Goal: Task Accomplishment & Management: Manage account settings

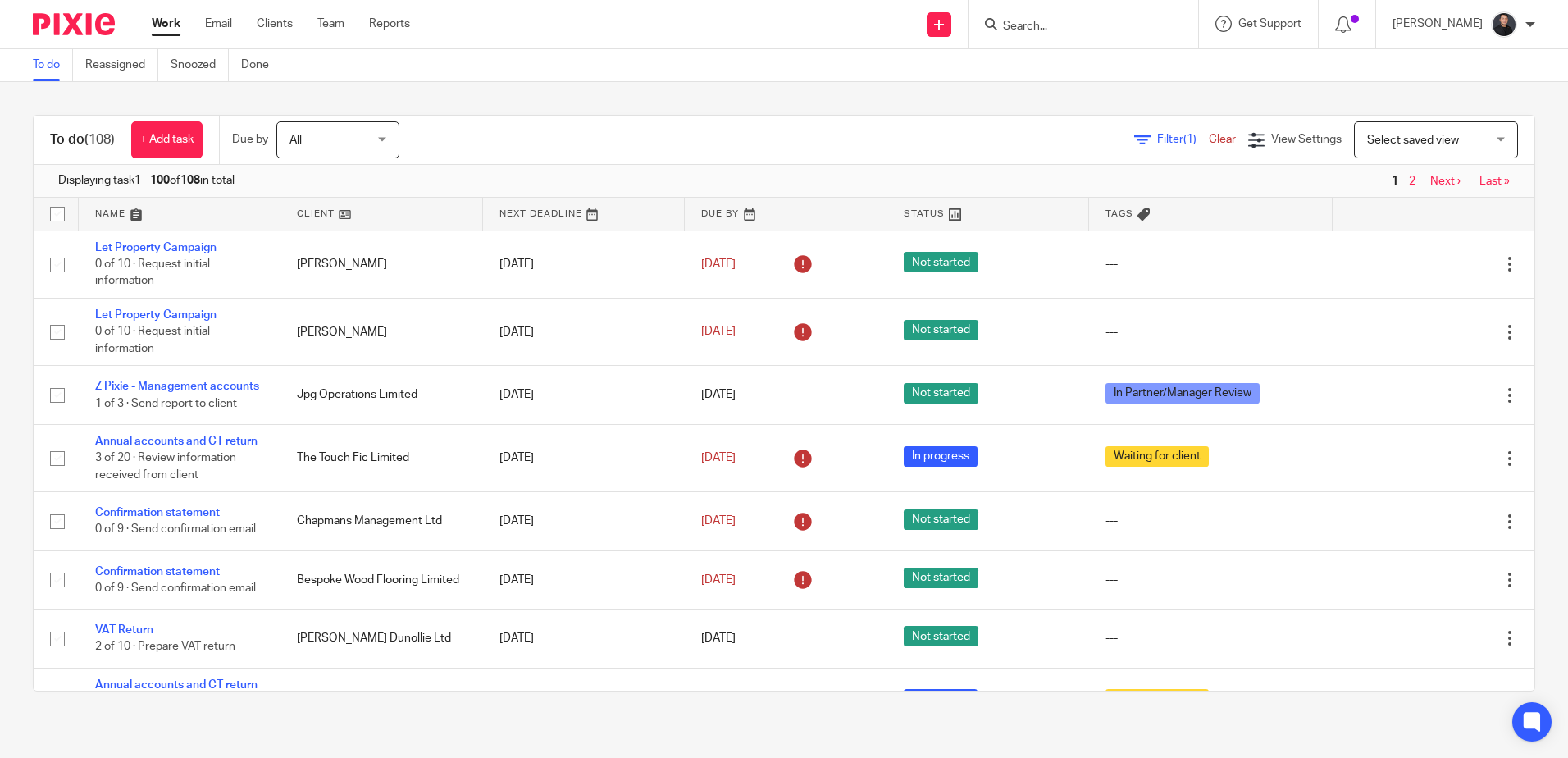
click at [1111, 32] on input "Search" at bounding box center [1075, 27] width 148 height 14
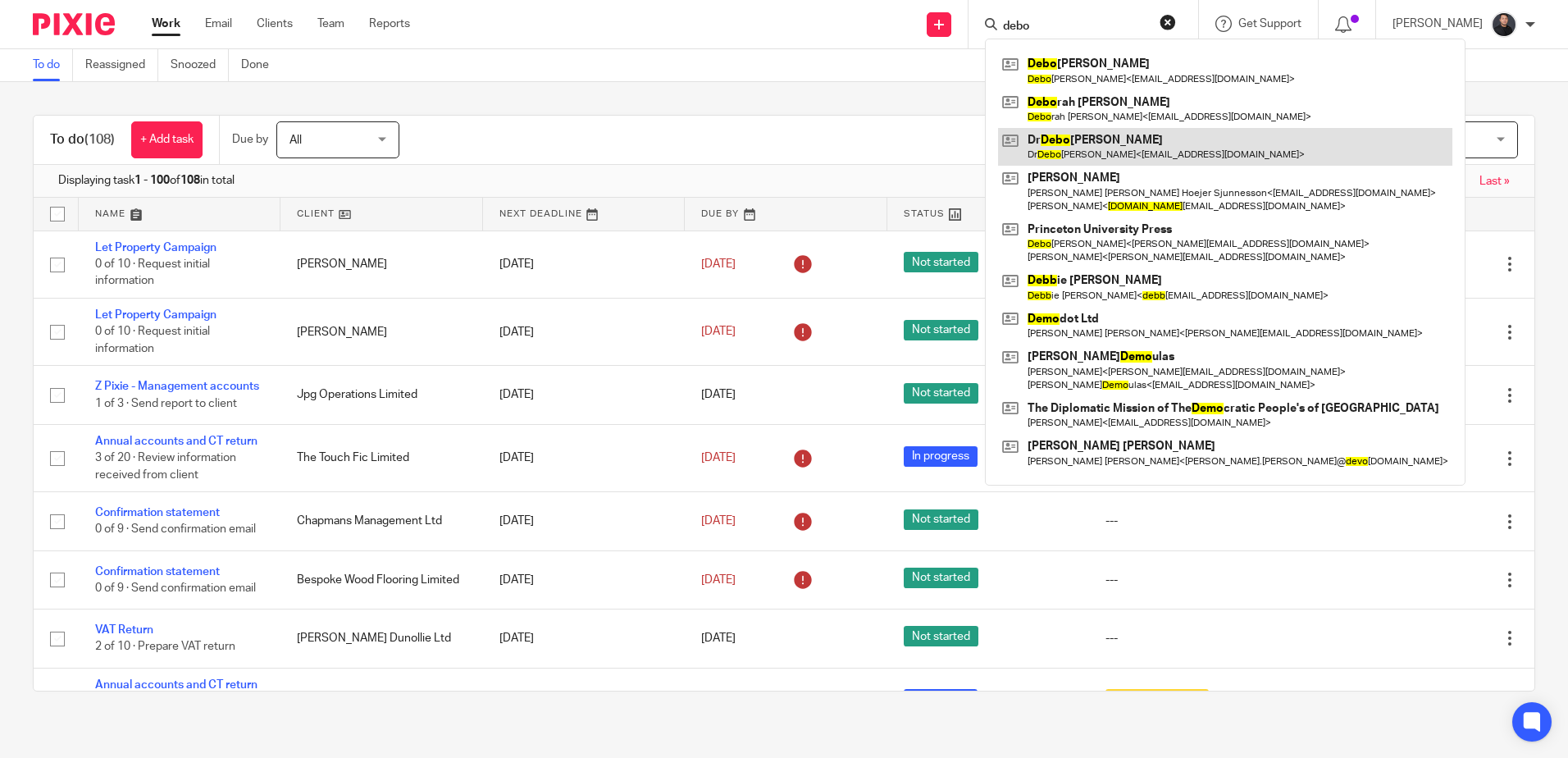
type input "debo"
click at [1097, 143] on link at bounding box center [1224, 147] width 454 height 38
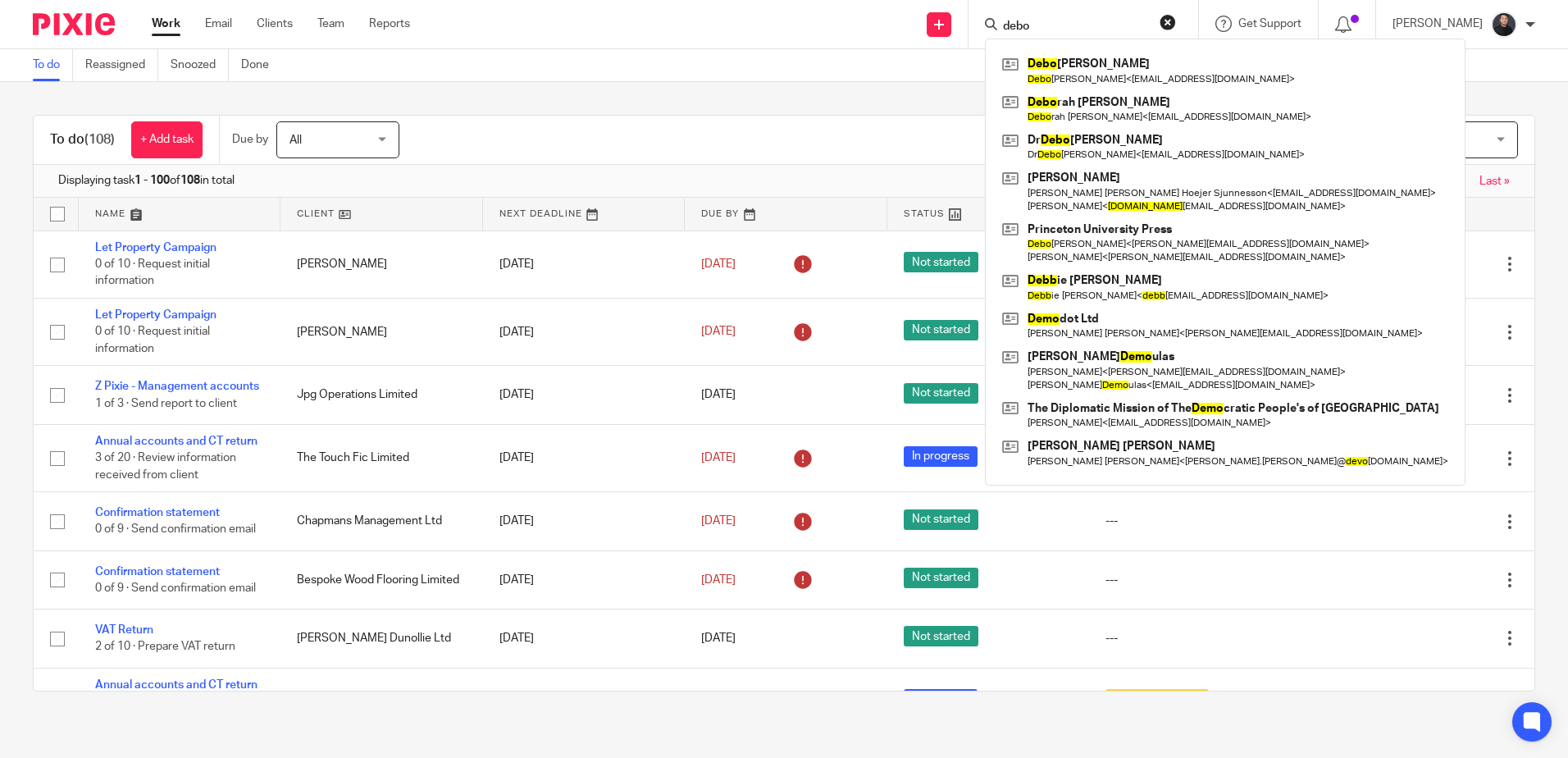
click at [472, 79] on div "To do Reassigned Snoozed Done" at bounding box center [784, 66] width 1568 height 32
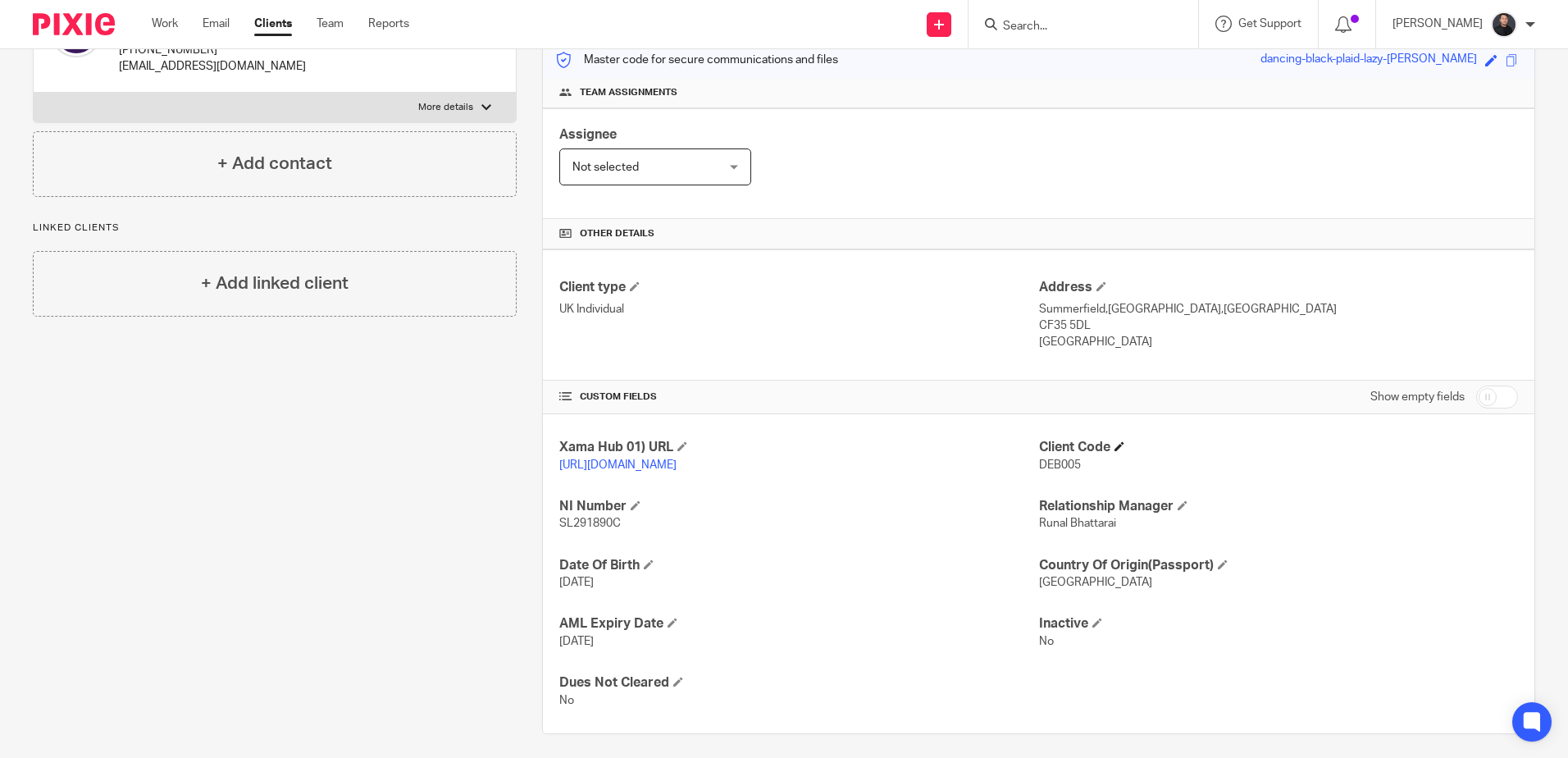
scroll to position [242, 0]
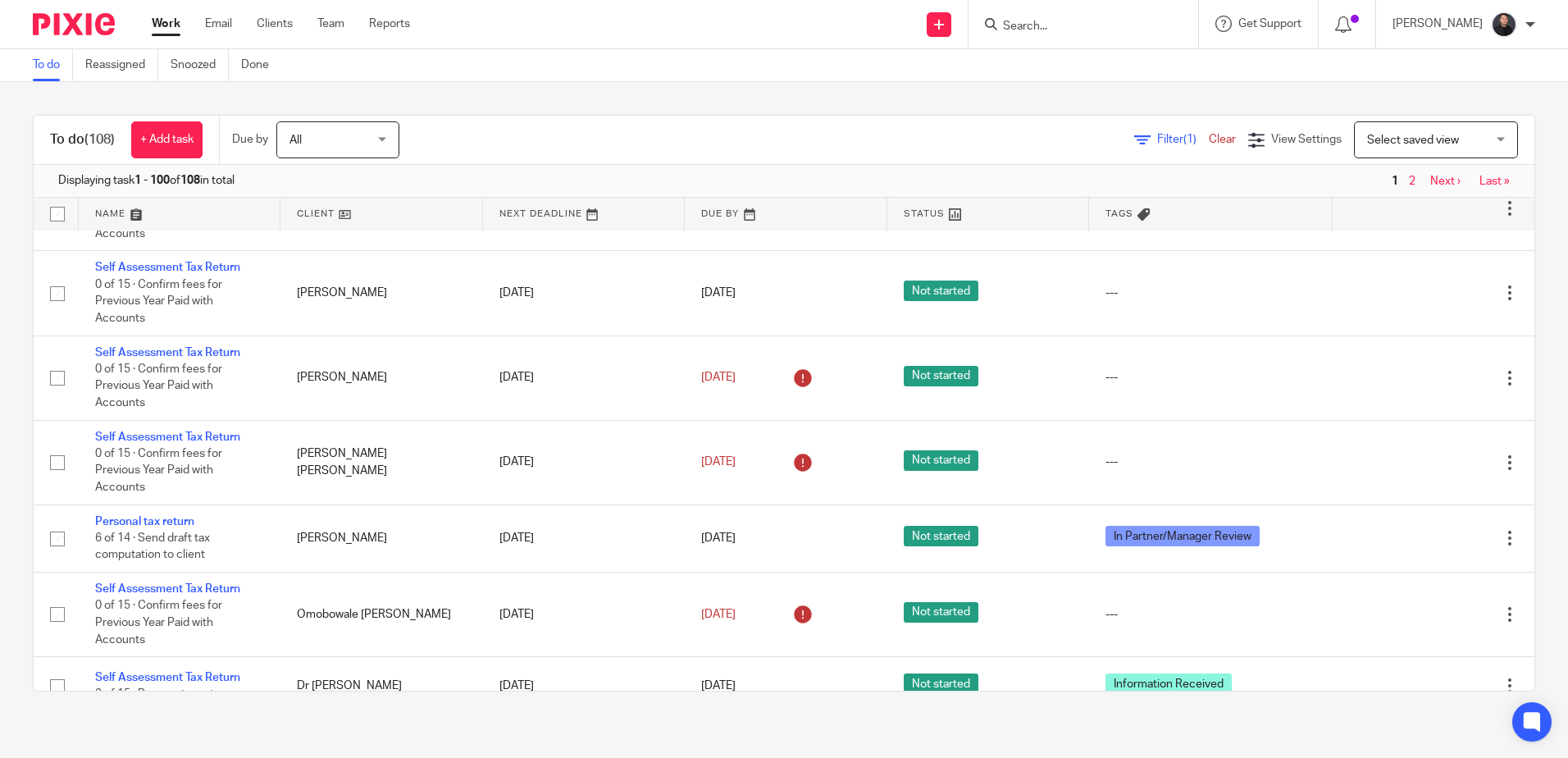
scroll to position [4018, 0]
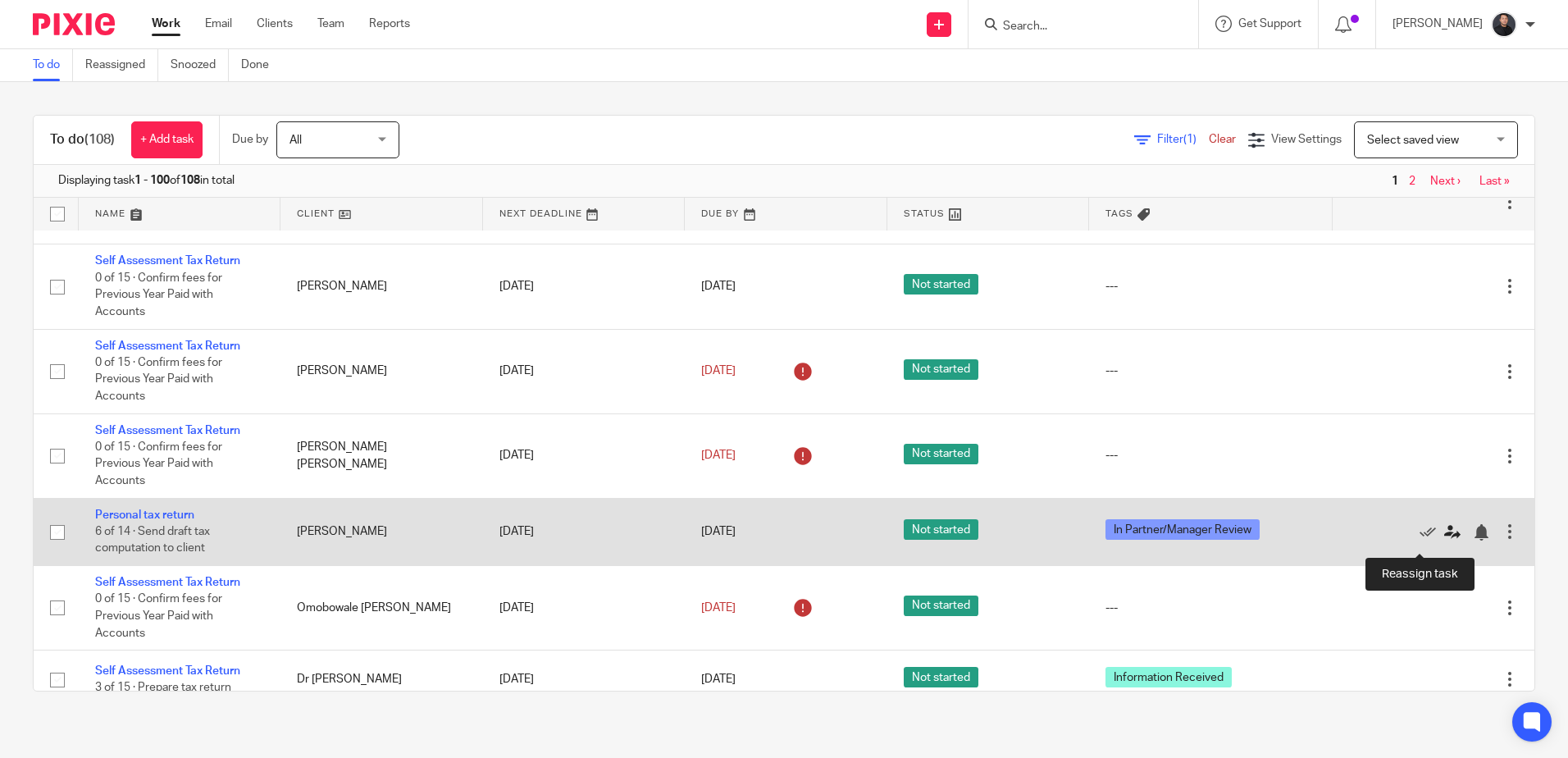
click at [1443, 541] on icon at bounding box center [1452, 532] width 16 height 16
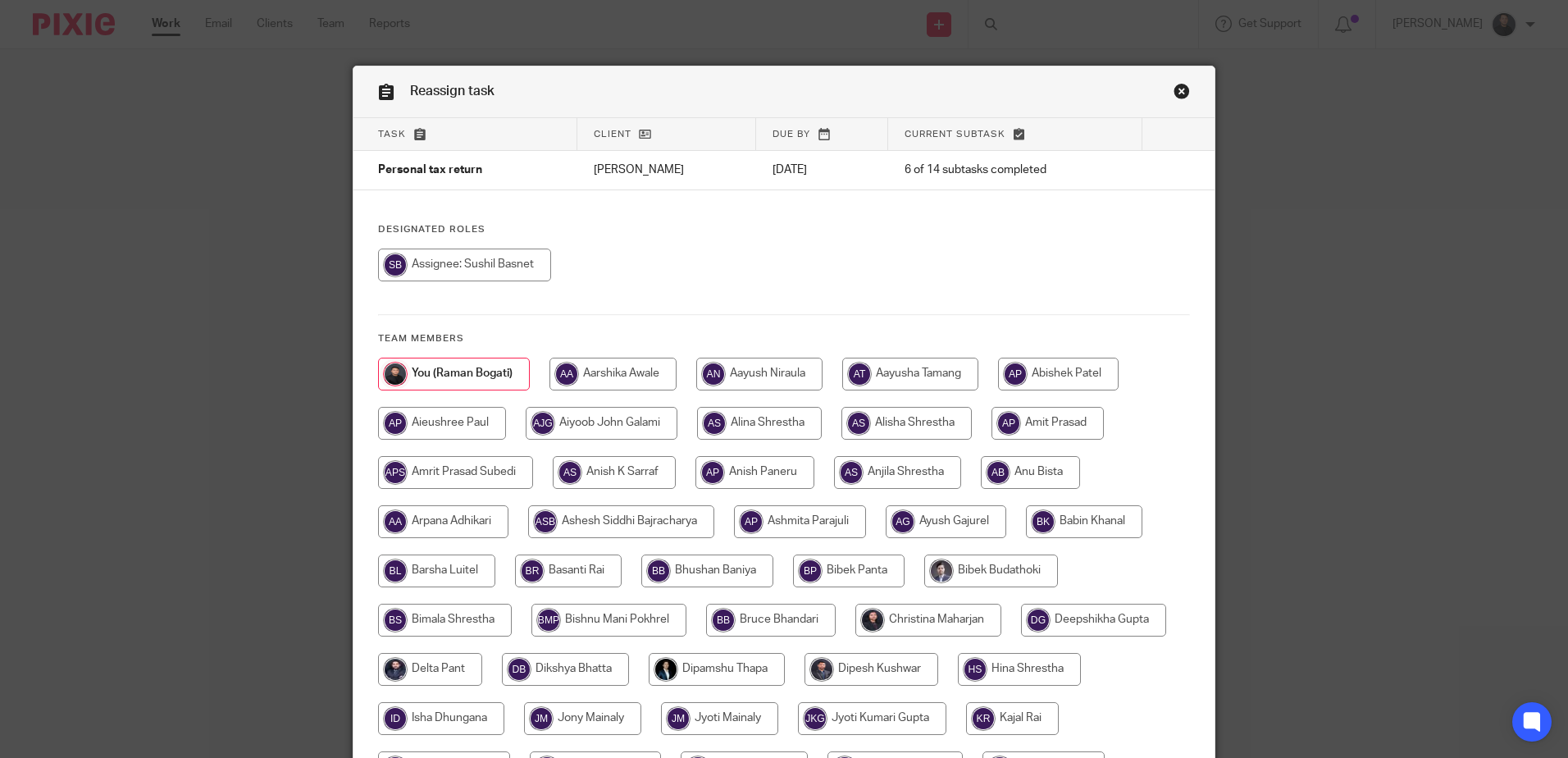
scroll to position [574, 0]
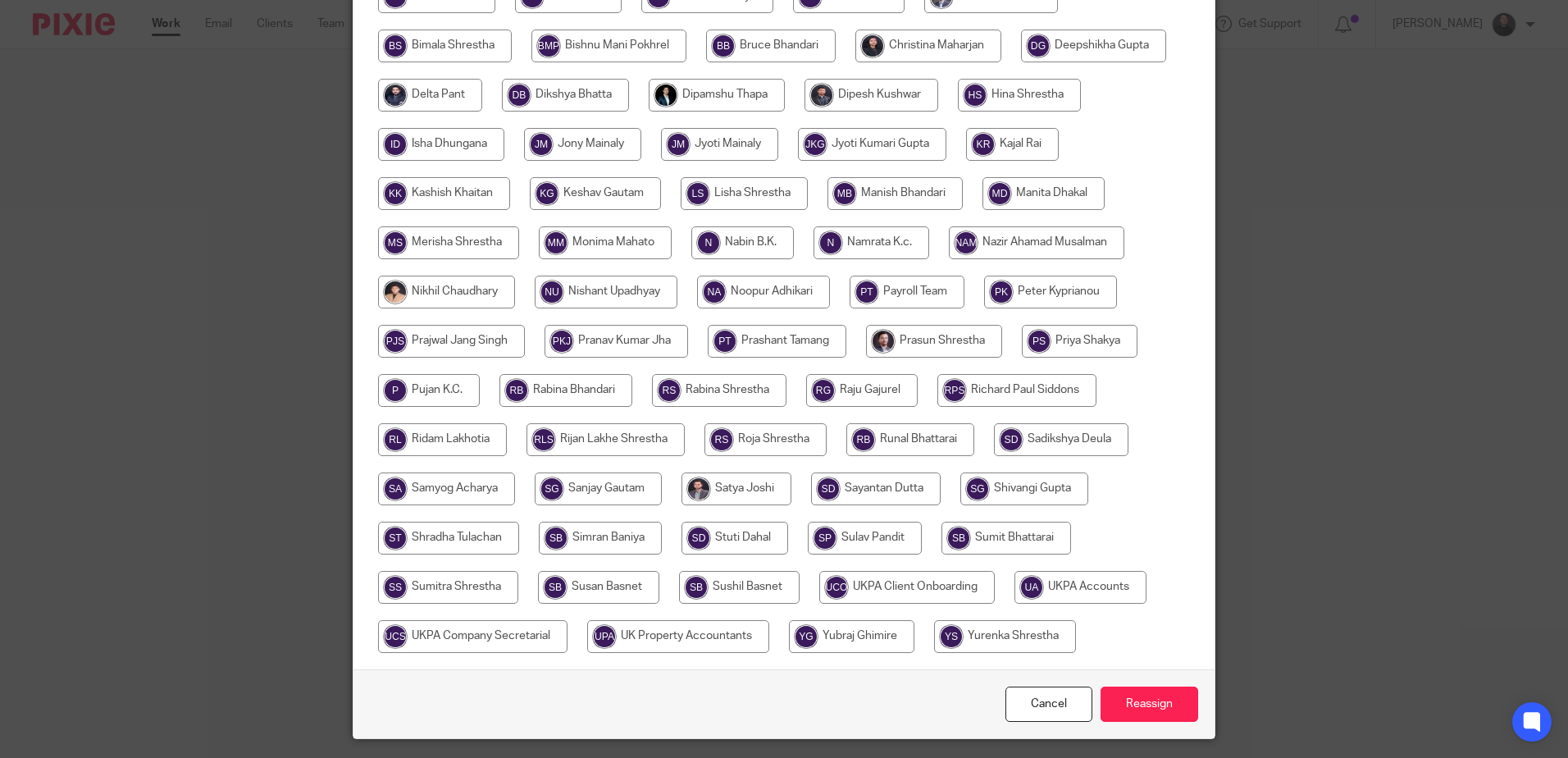
click at [723, 588] on input "radio" at bounding box center [739, 587] width 121 height 32
radio input "true"
click at [1159, 700] on input "Reassign" at bounding box center [1149, 704] width 97 height 35
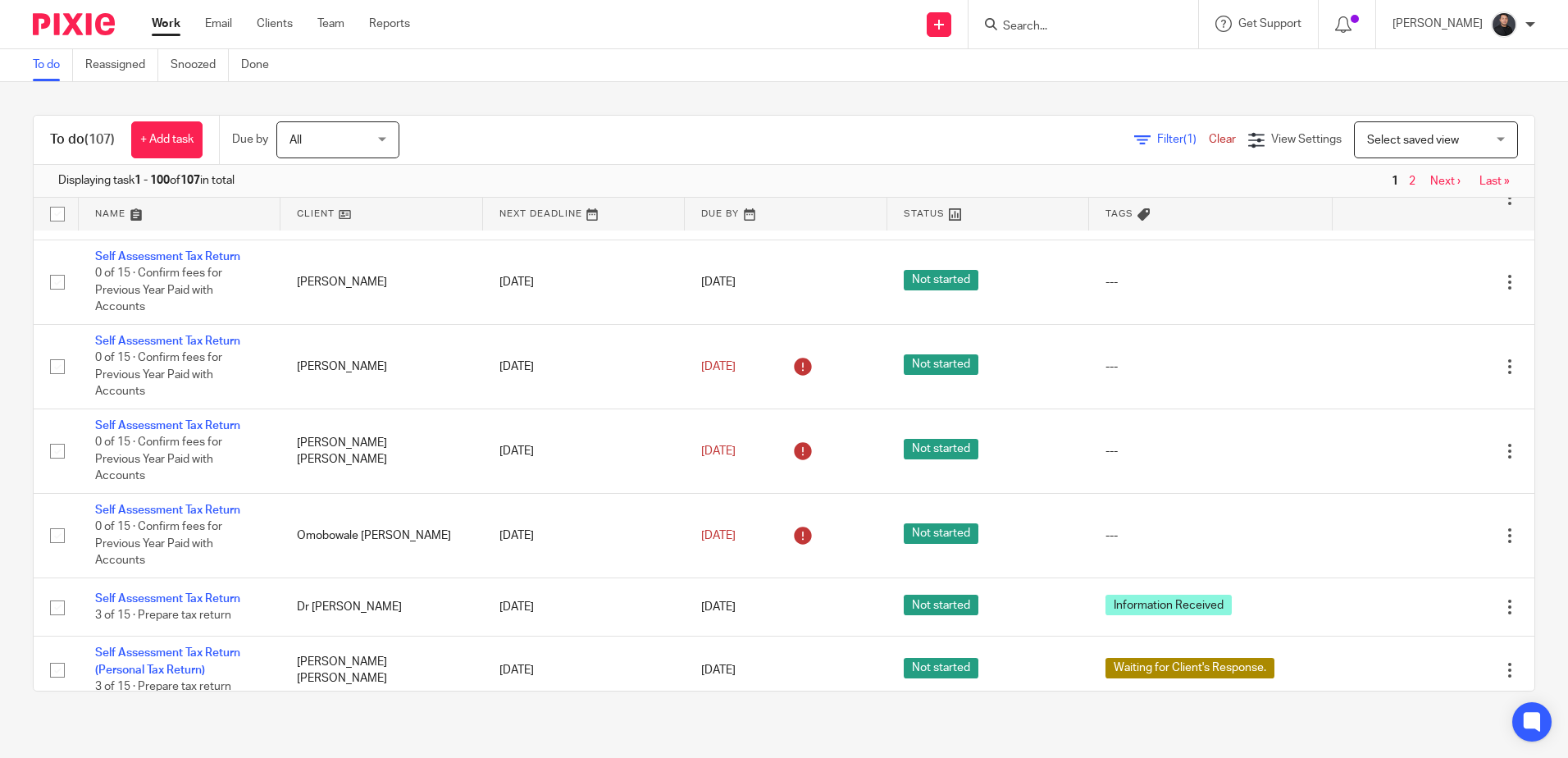
scroll to position [4310, 0]
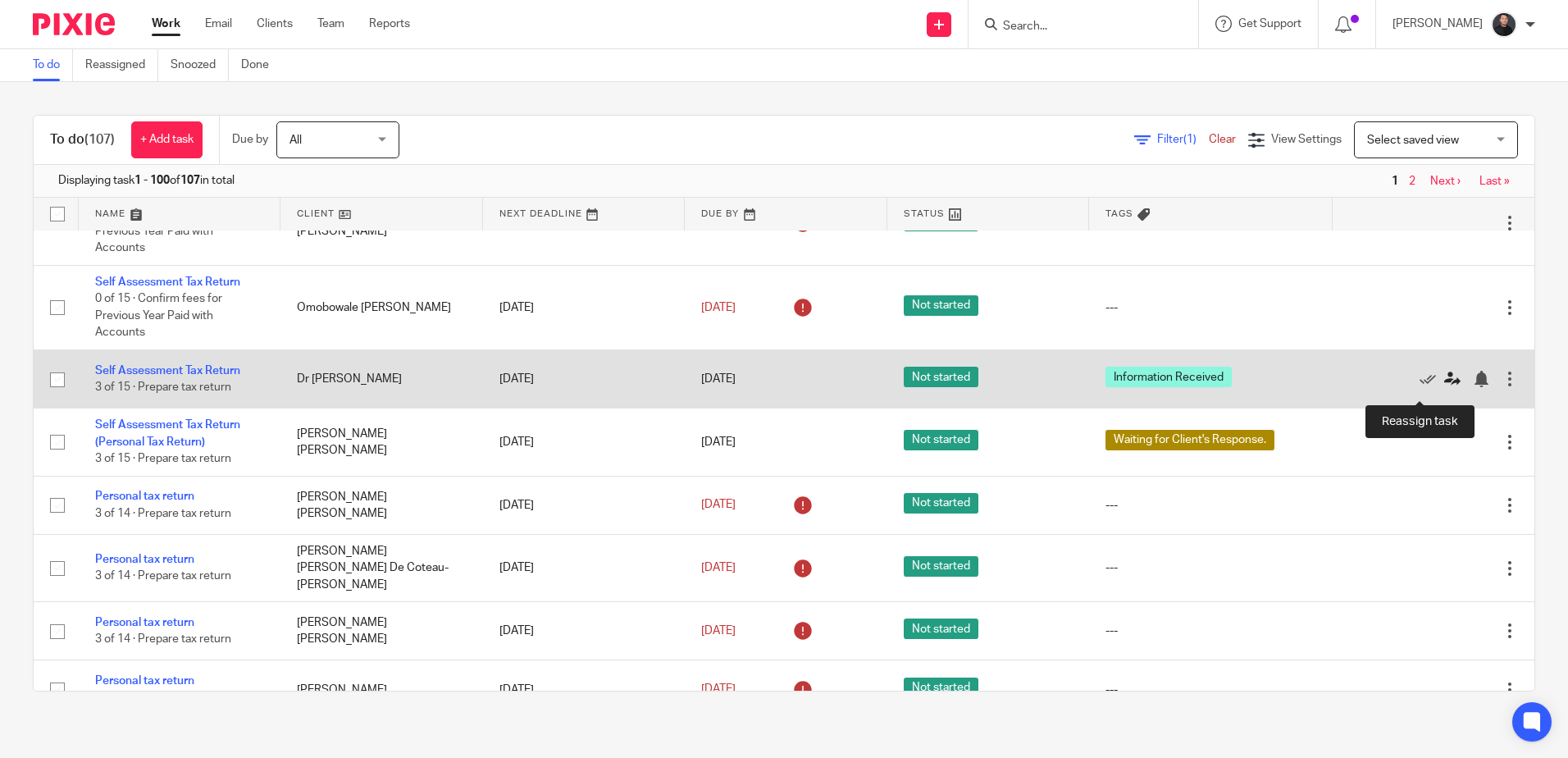
click at [1443, 387] on icon at bounding box center [1452, 379] width 16 height 16
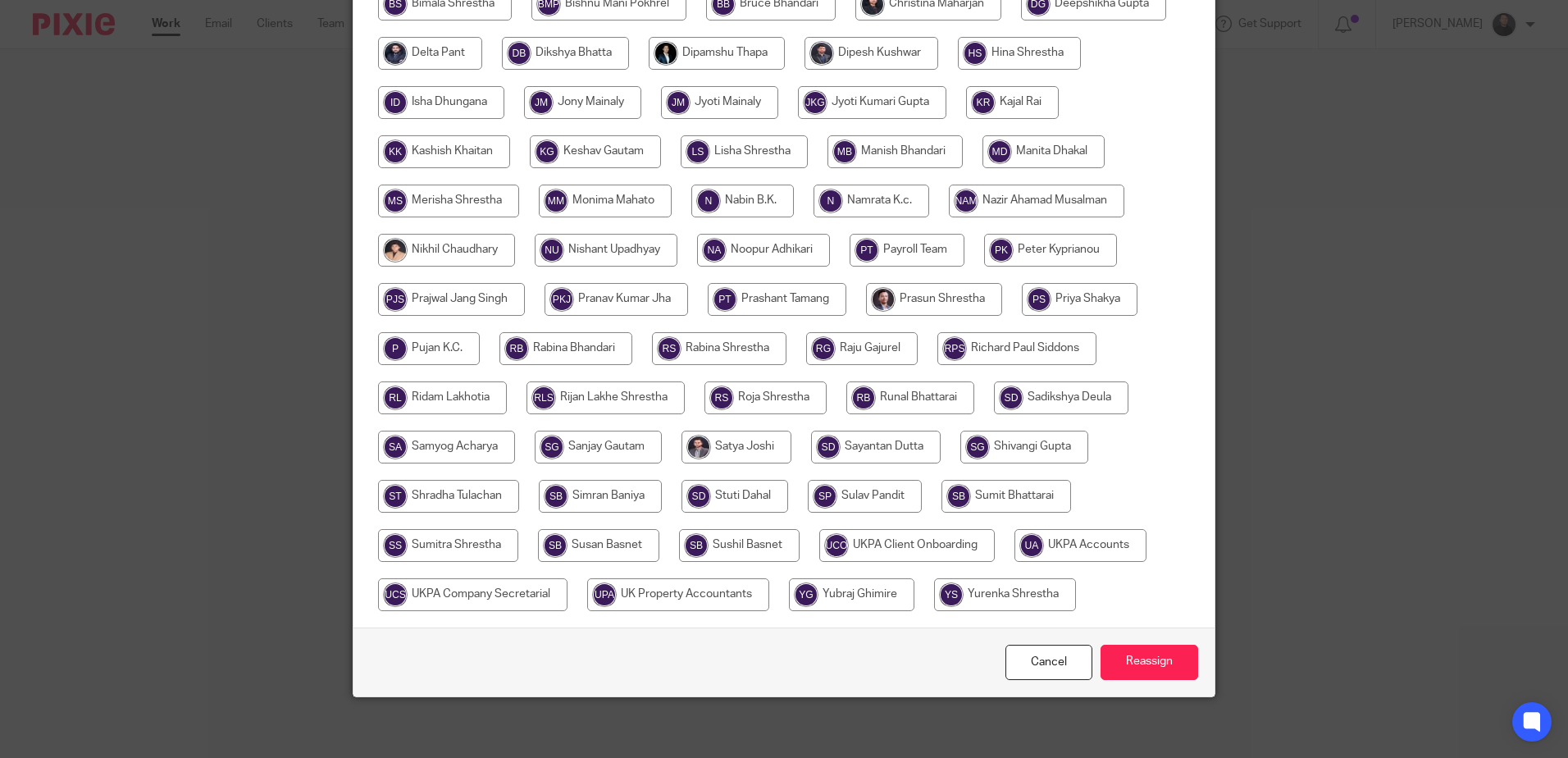
scroll to position [512, 0]
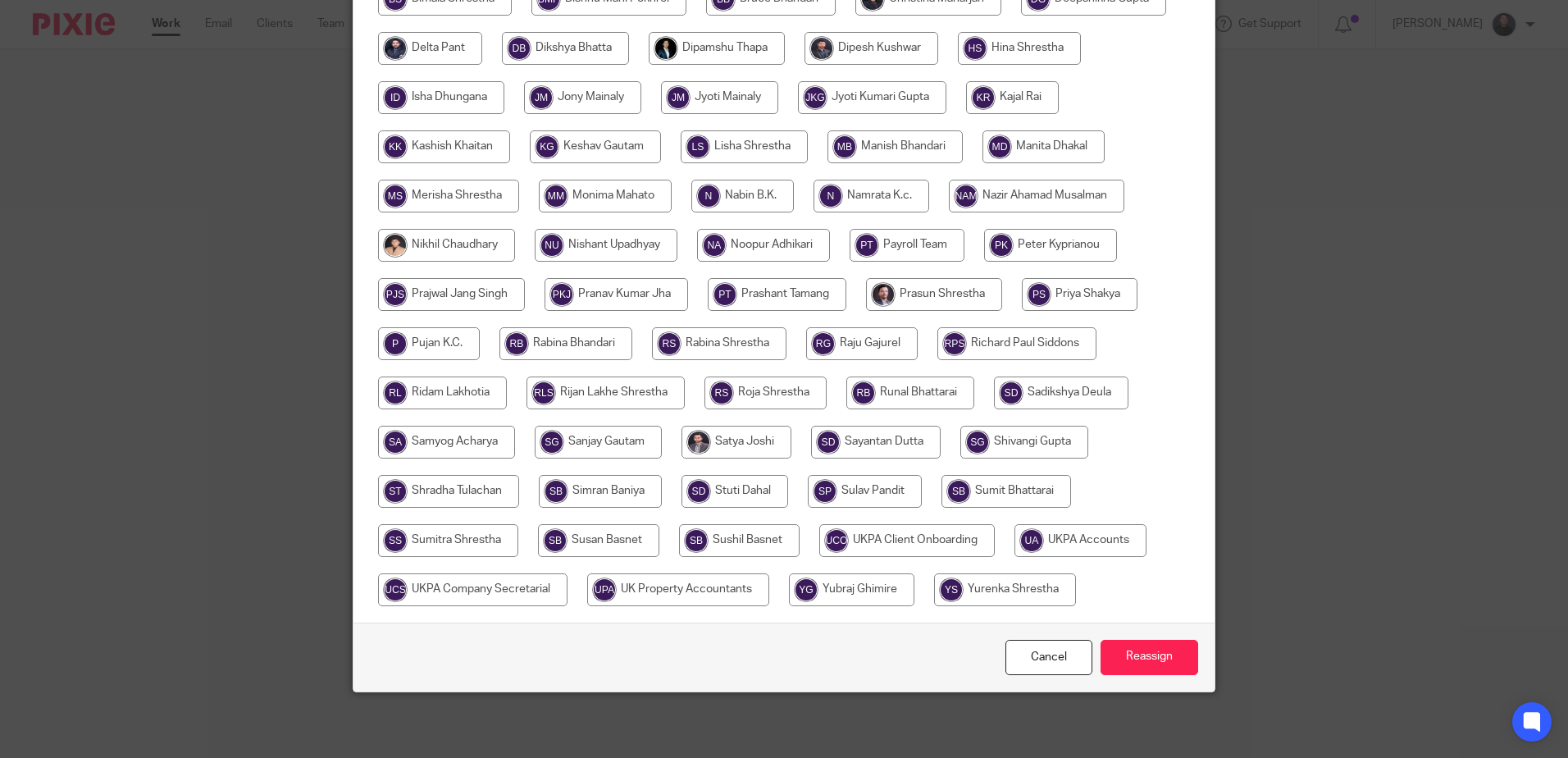
click at [561, 345] on input "radio" at bounding box center [565, 344] width 133 height 32
radio input "true"
click at [1133, 649] on input "Reassign" at bounding box center [1149, 657] width 97 height 35
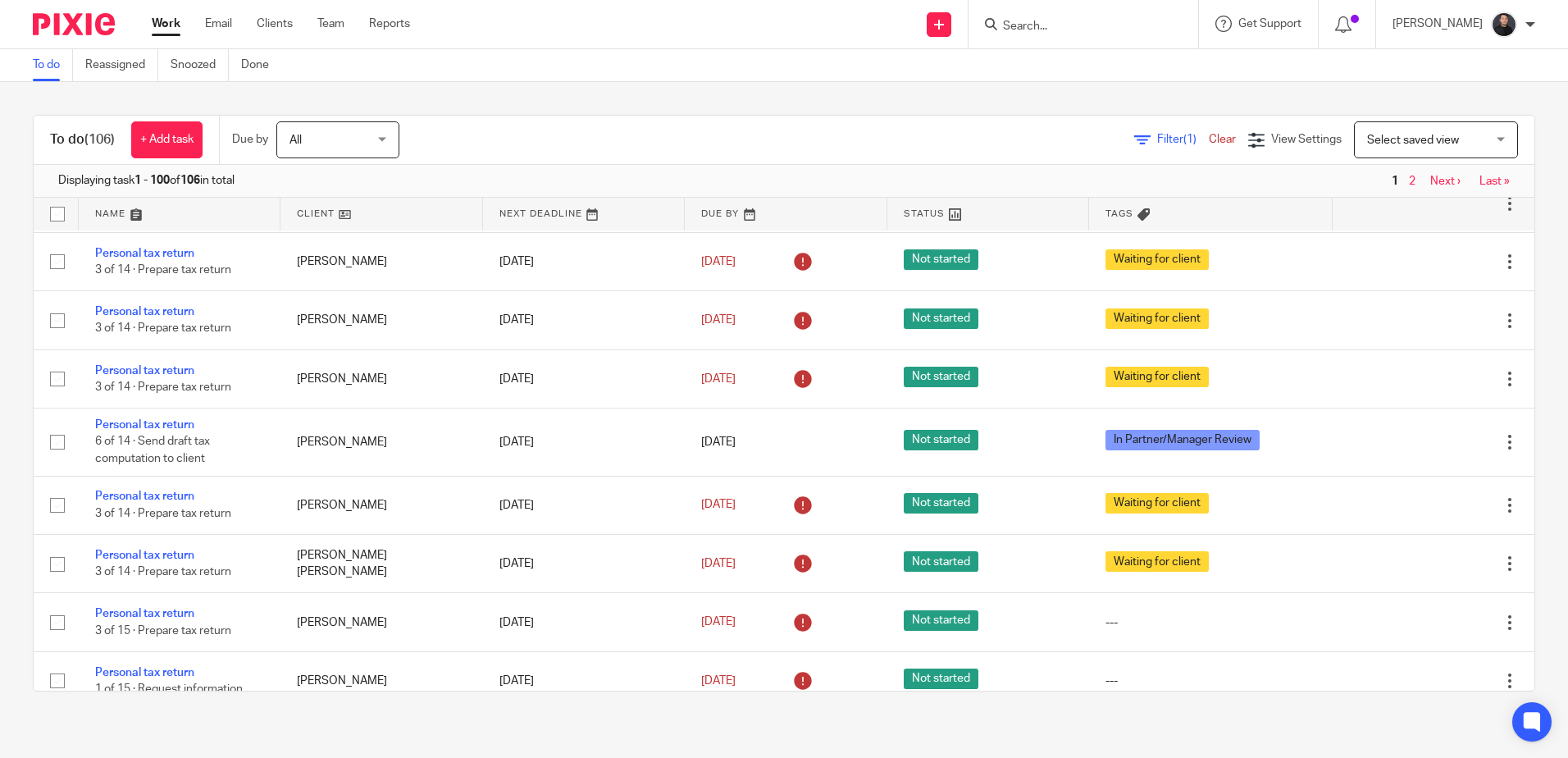
scroll to position [3023, 0]
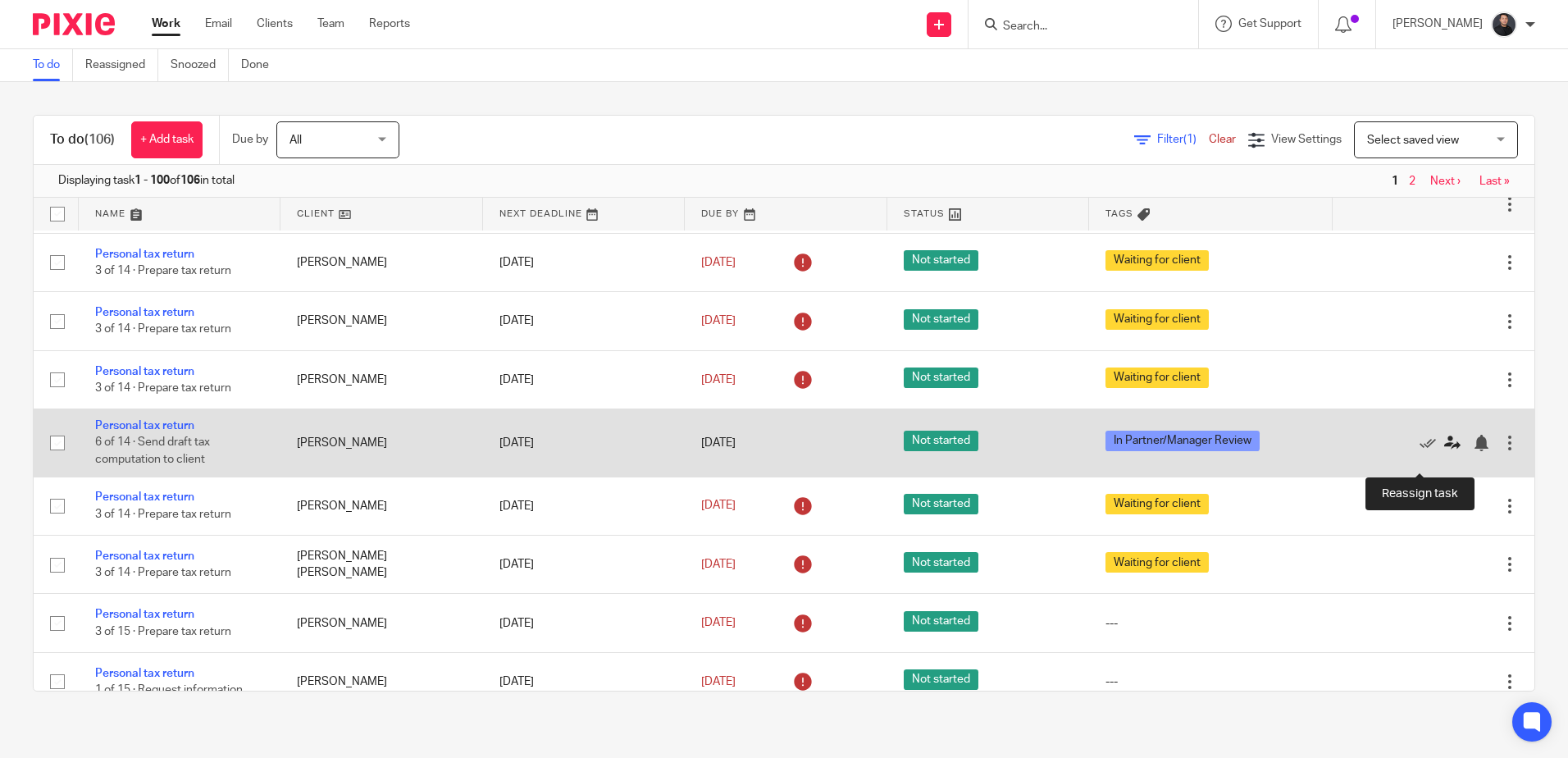
click at [1443, 451] on icon at bounding box center [1452, 443] width 16 height 16
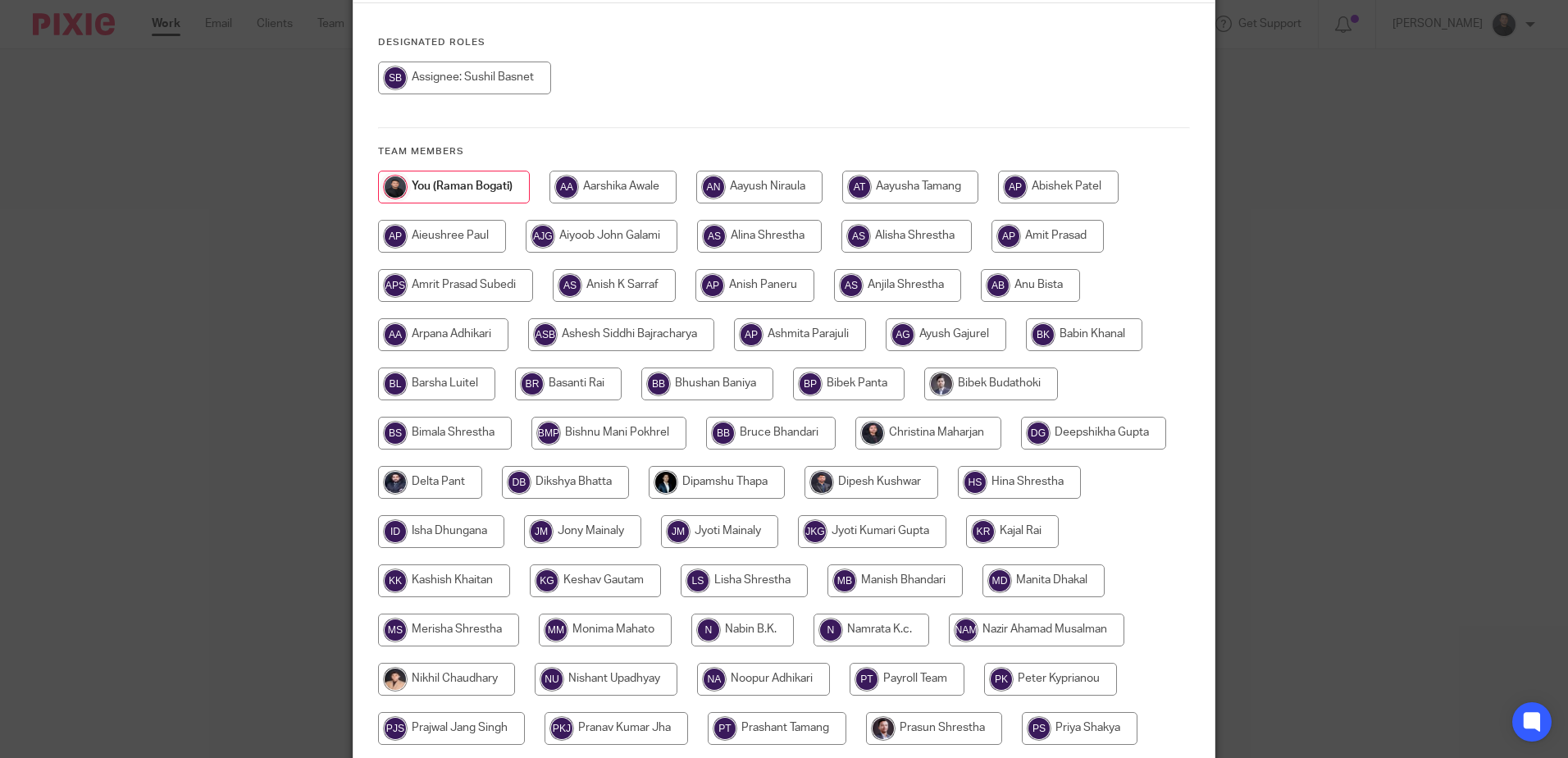
scroll to position [621, 0]
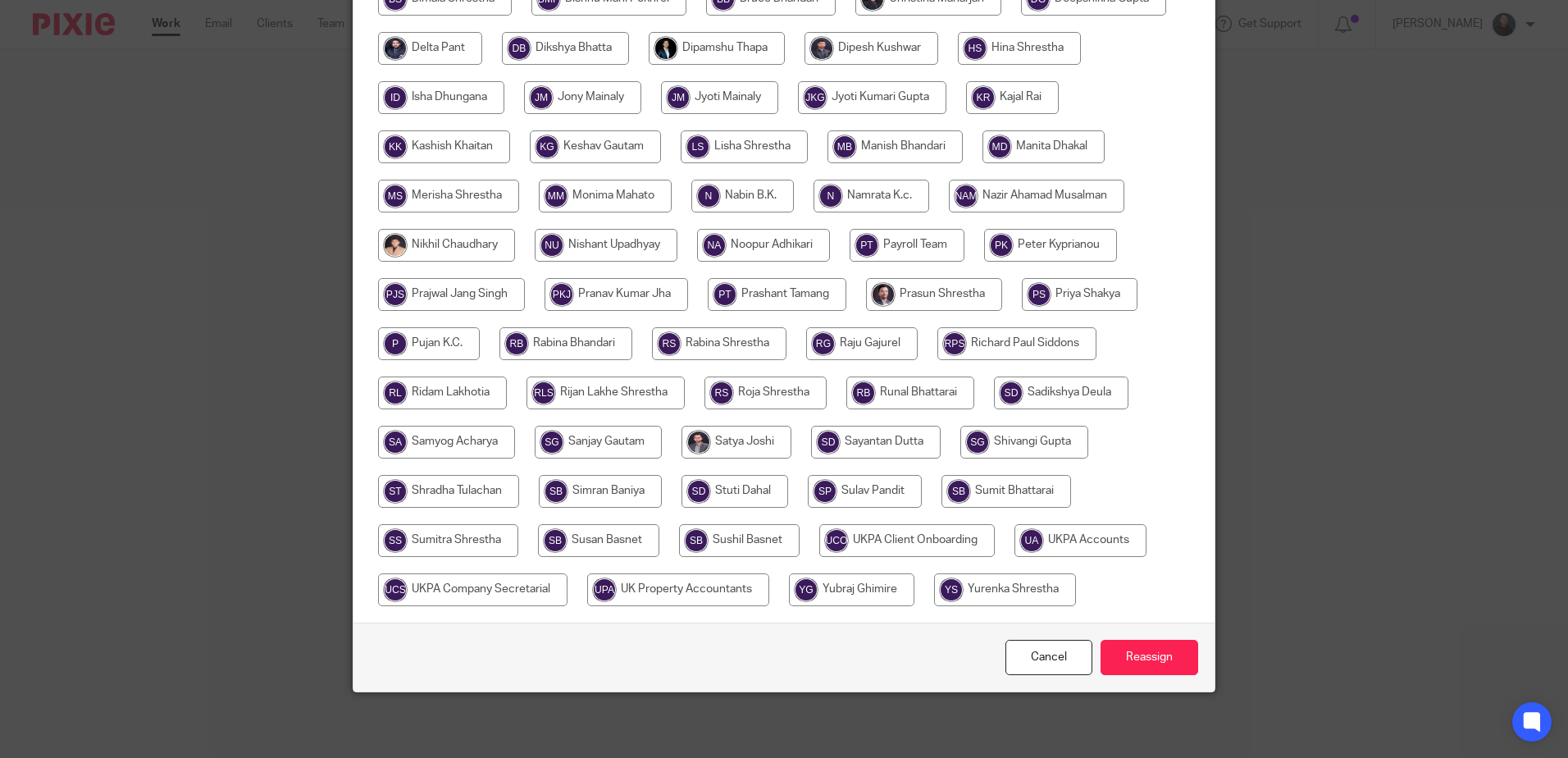
click at [760, 532] on input "radio" at bounding box center [739, 541] width 121 height 32
radio input "true"
click at [1159, 649] on input "Reassign" at bounding box center [1149, 657] width 97 height 35
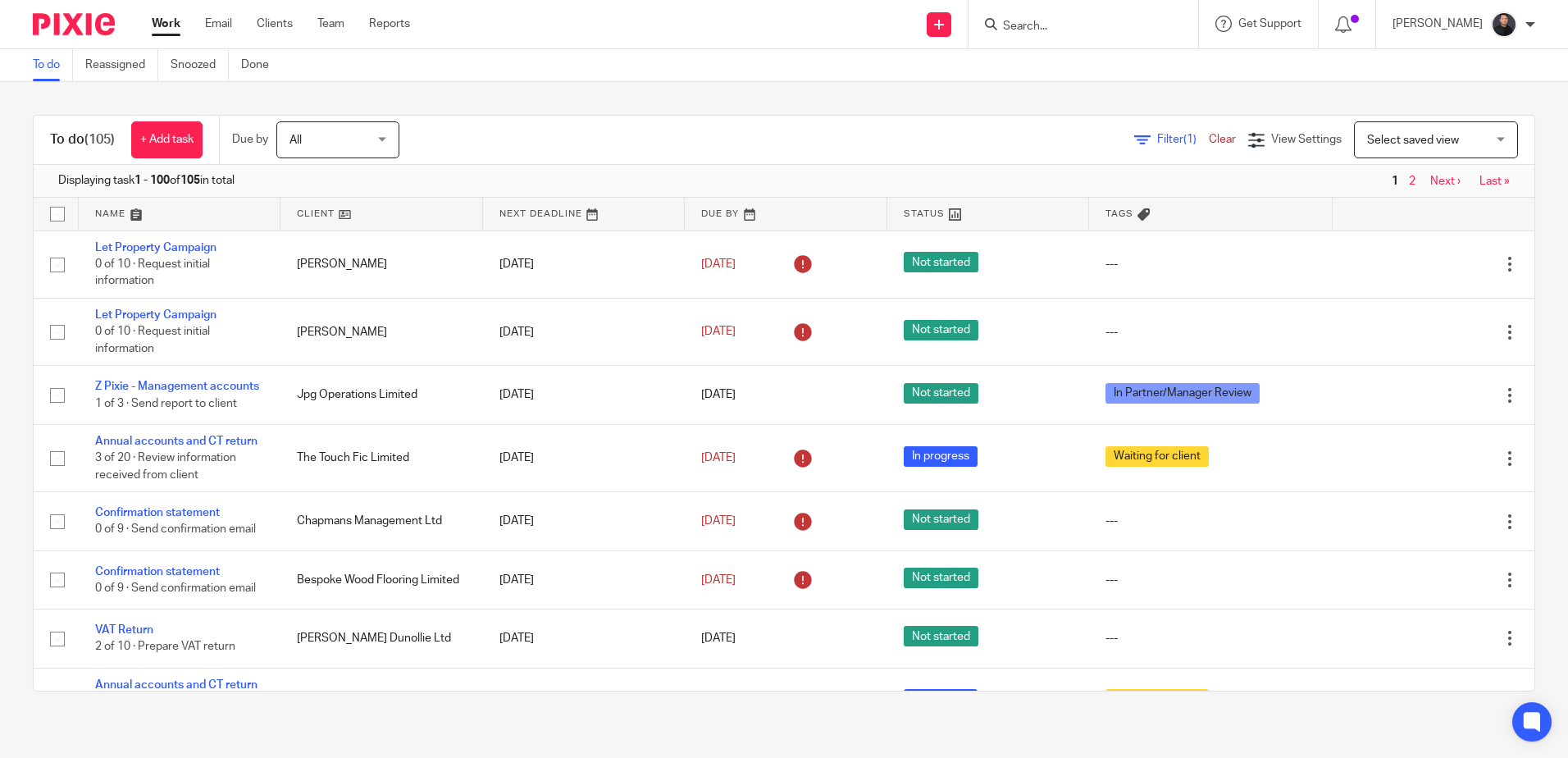
click at [1111, 28] on input "Search" at bounding box center [1075, 27] width 148 height 14
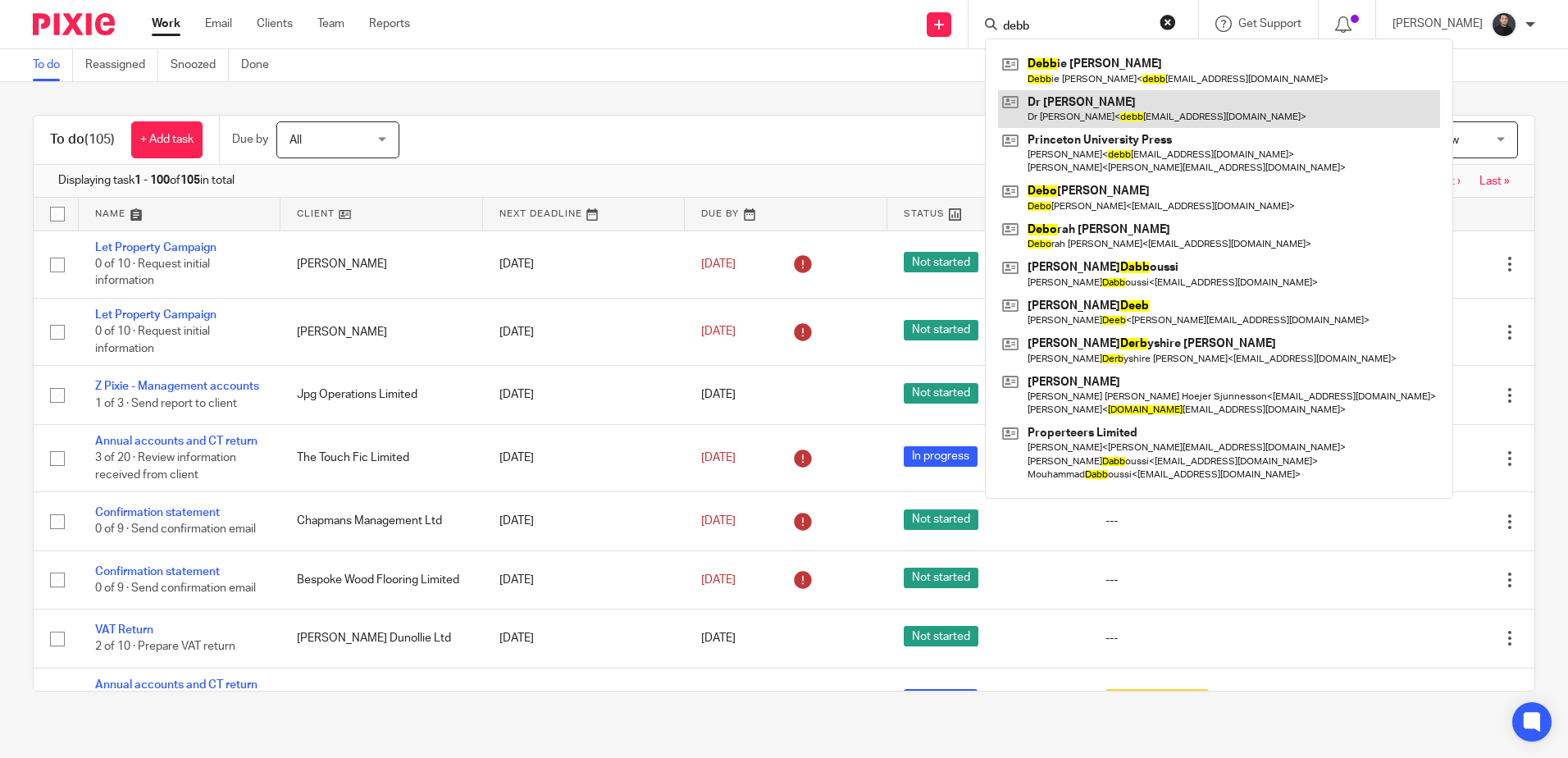
type input "debb"
click at [1115, 94] on link at bounding box center [1219, 109] width 442 height 38
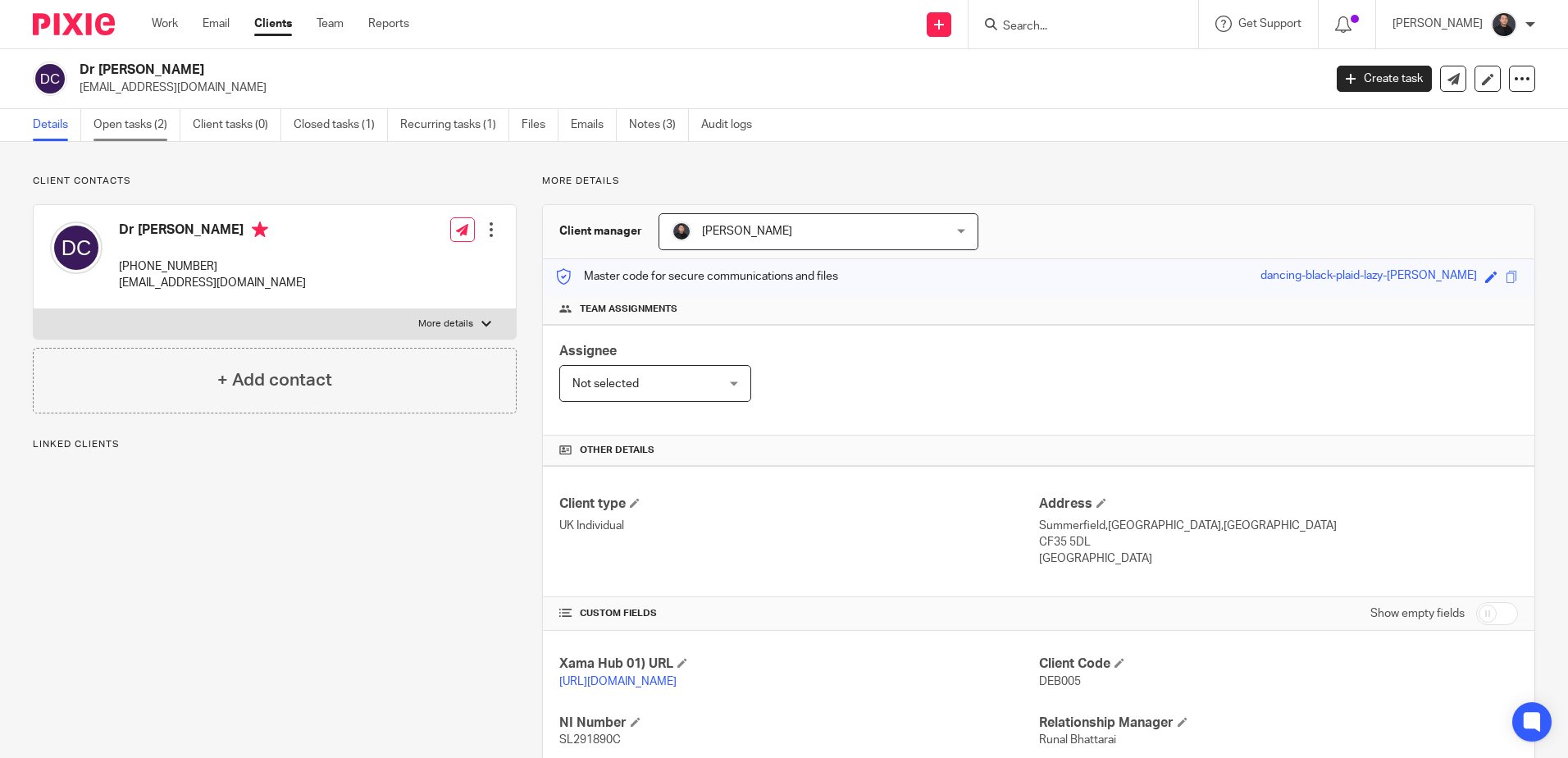
click at [102, 122] on link "Open tasks (2)" at bounding box center [137, 125] width 87 height 32
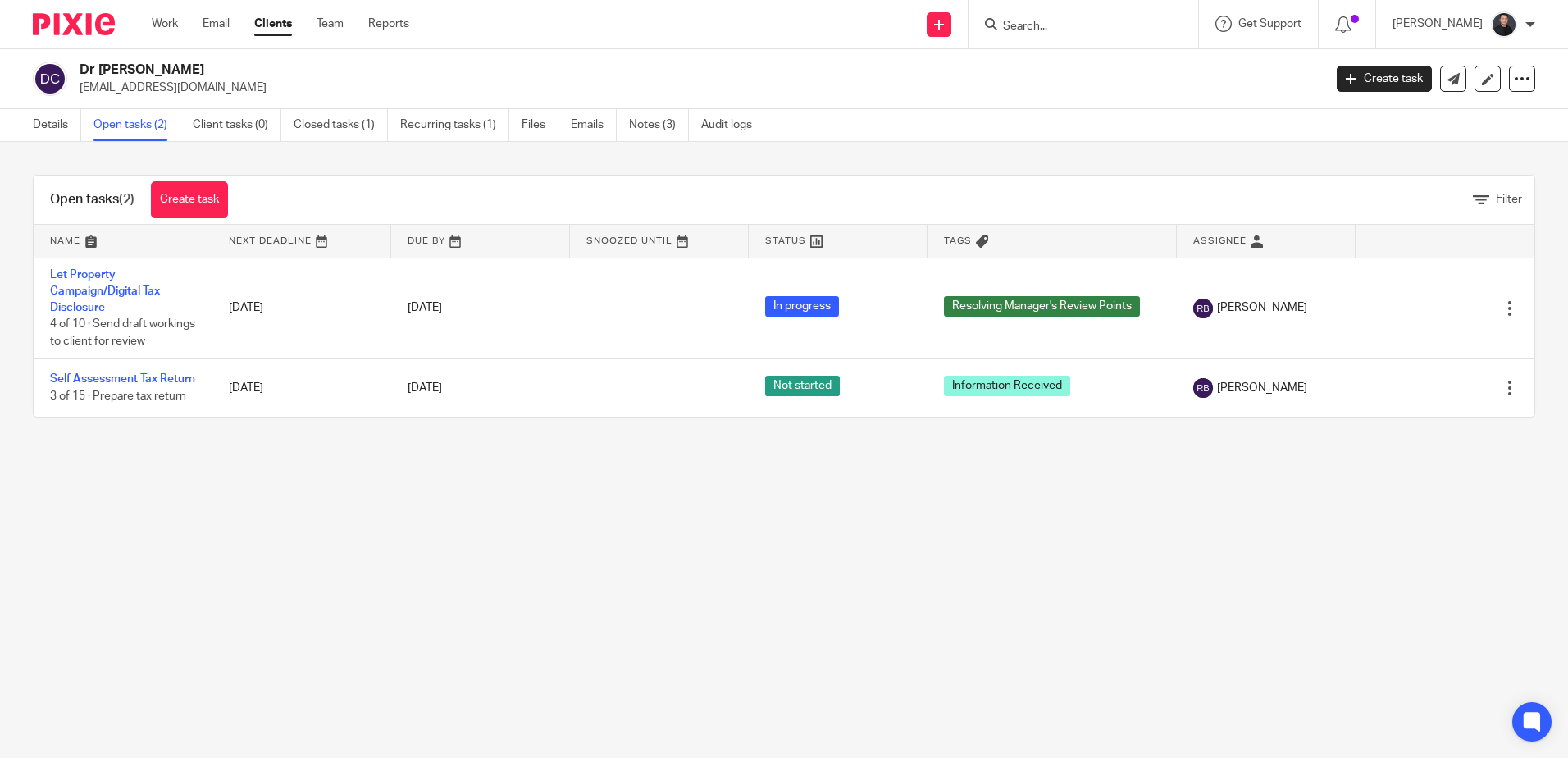
click at [1056, 23] on input "Search" at bounding box center [1075, 27] width 148 height 14
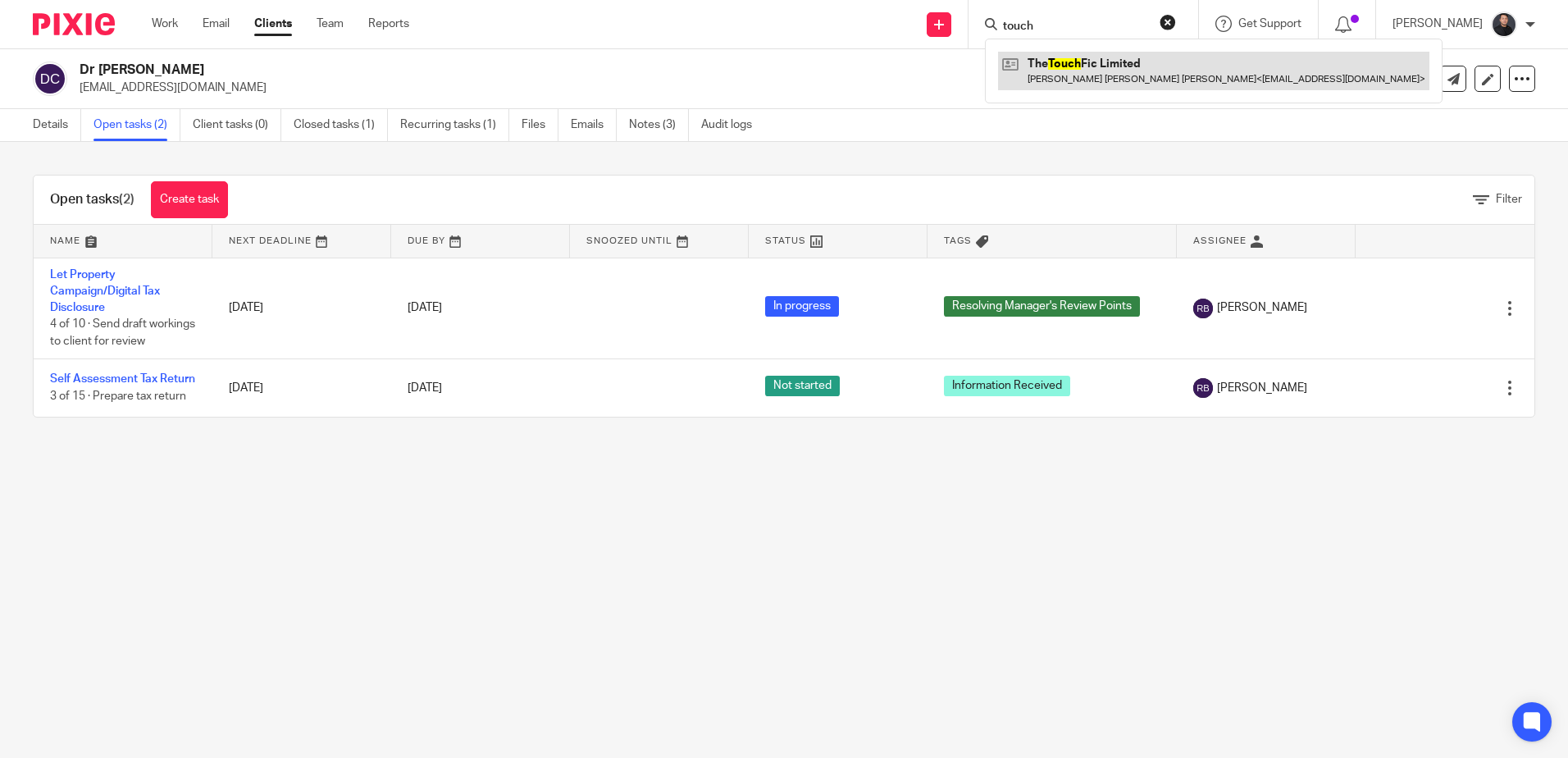
type input "touch"
click at [1100, 74] on link at bounding box center [1213, 70] width 431 height 38
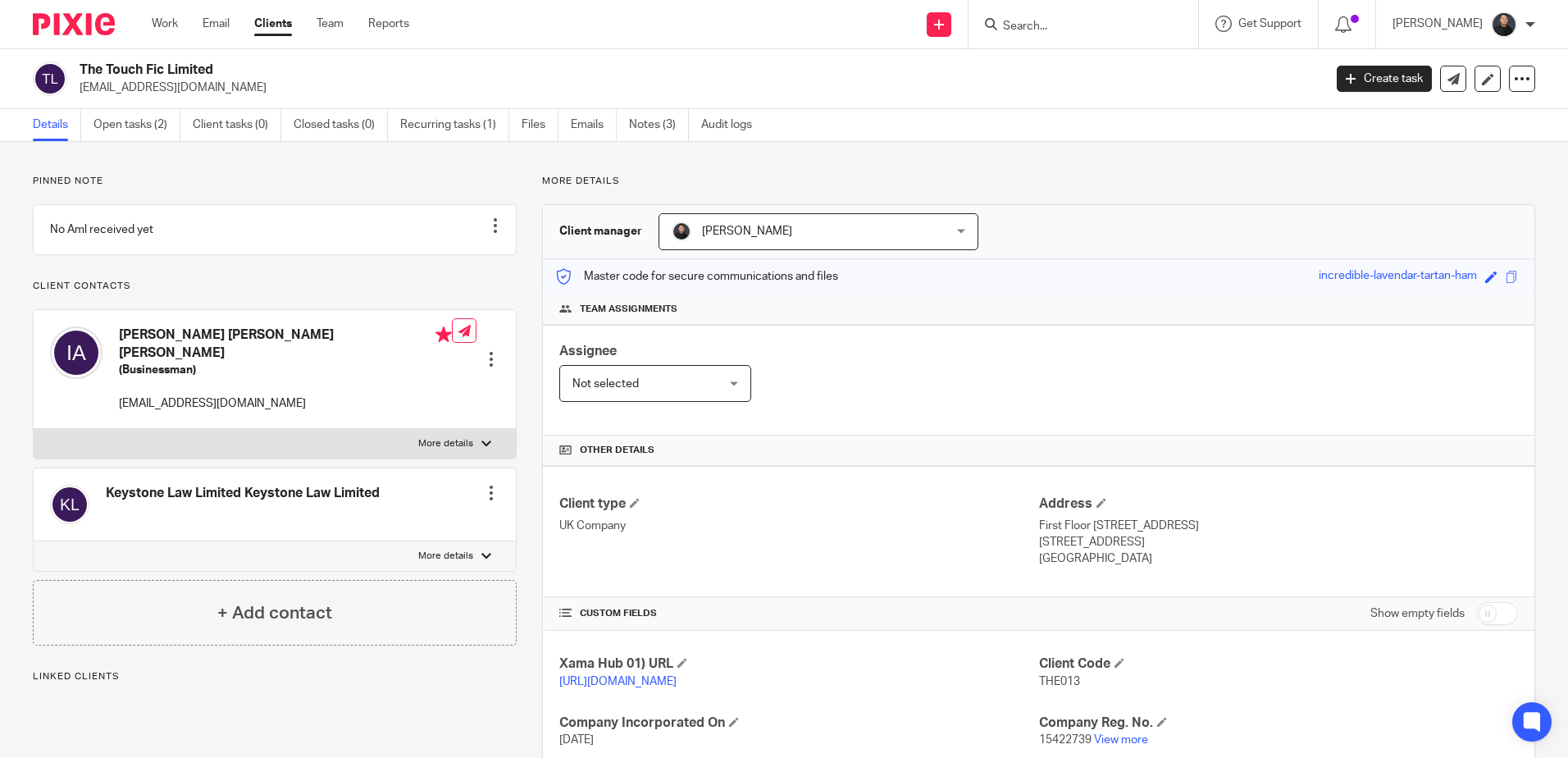
click at [144, 68] on h2 "The Touch Fic Limited" at bounding box center [572, 69] width 985 height 17
copy div "The Touch Fic Limited"
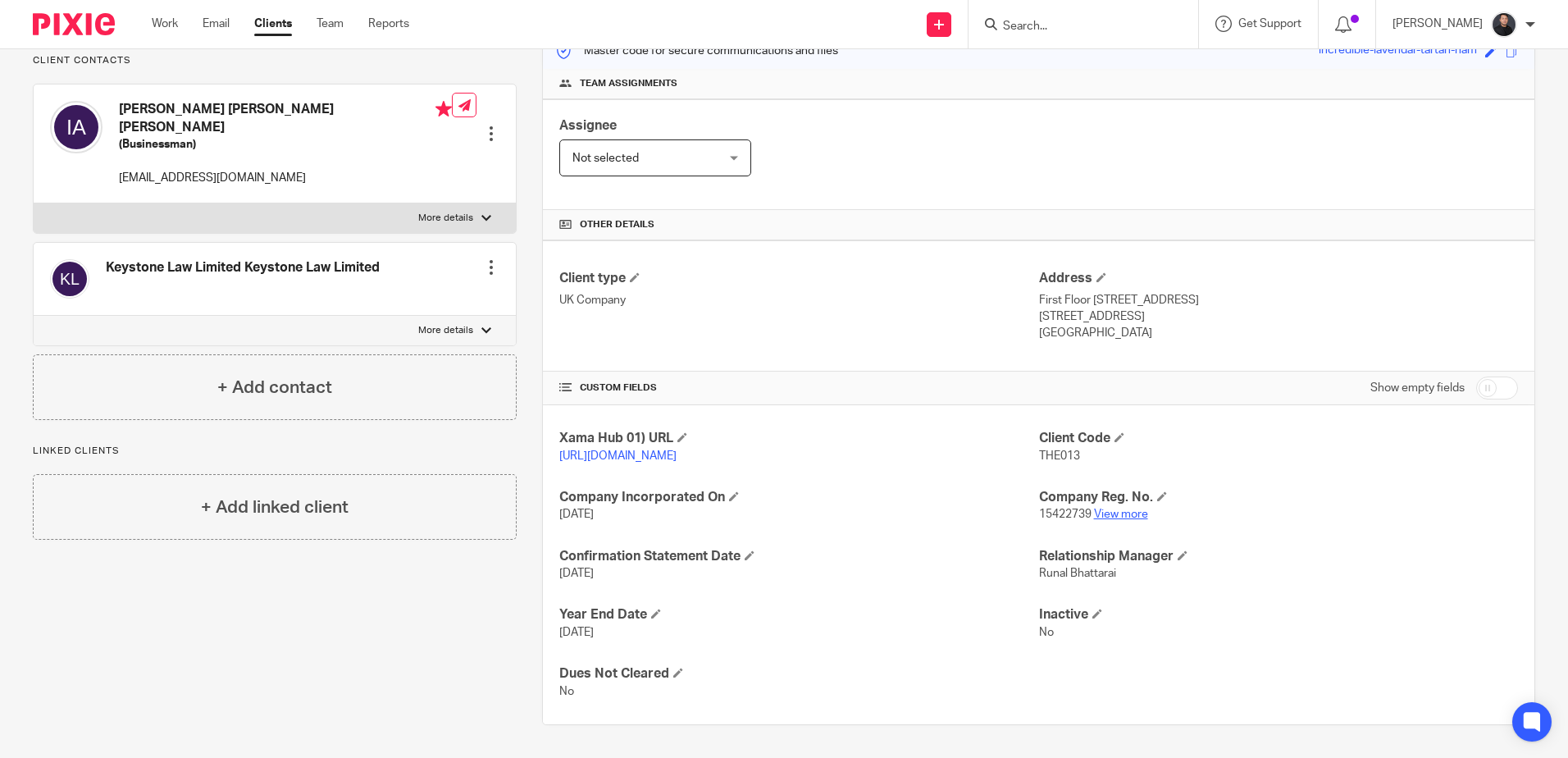
click at [1137, 517] on link "View more" at bounding box center [1121, 513] width 54 height 12
